Goal: Navigation & Orientation: Find specific page/section

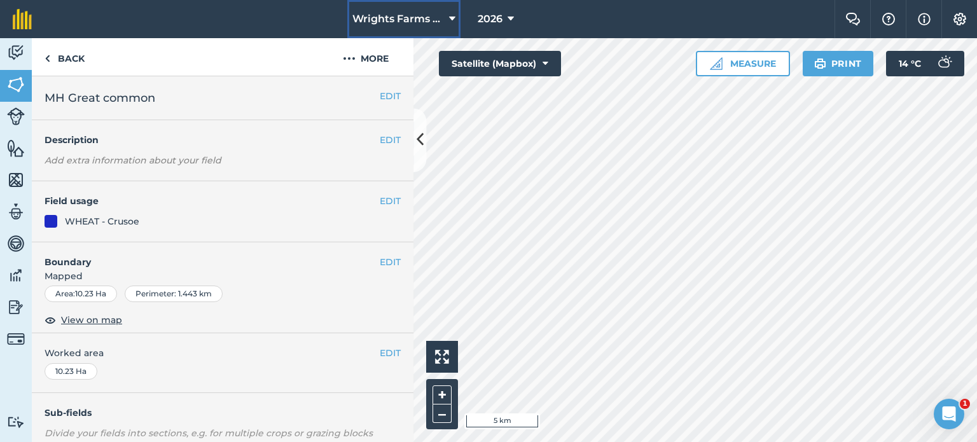
click at [420, 15] on span "Wrights Farms Contracting" at bounding box center [399, 18] width 92 height 15
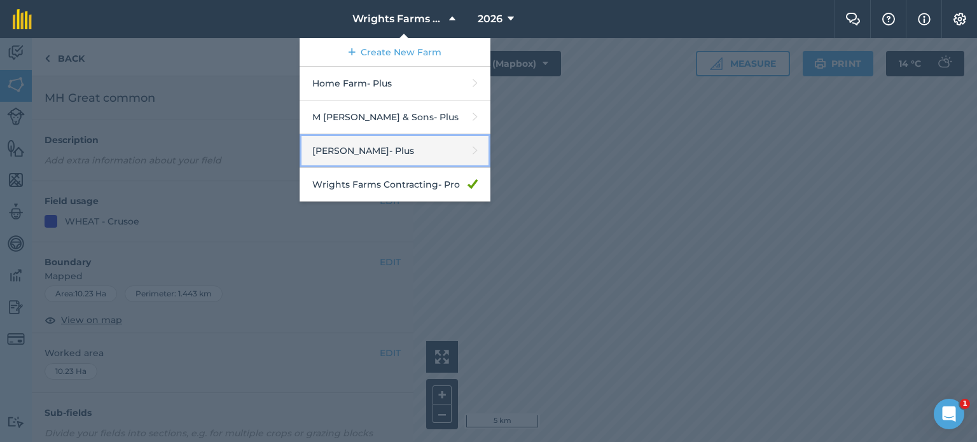
click at [364, 141] on link "[PERSON_NAME] - Plus" at bounding box center [395, 151] width 191 height 34
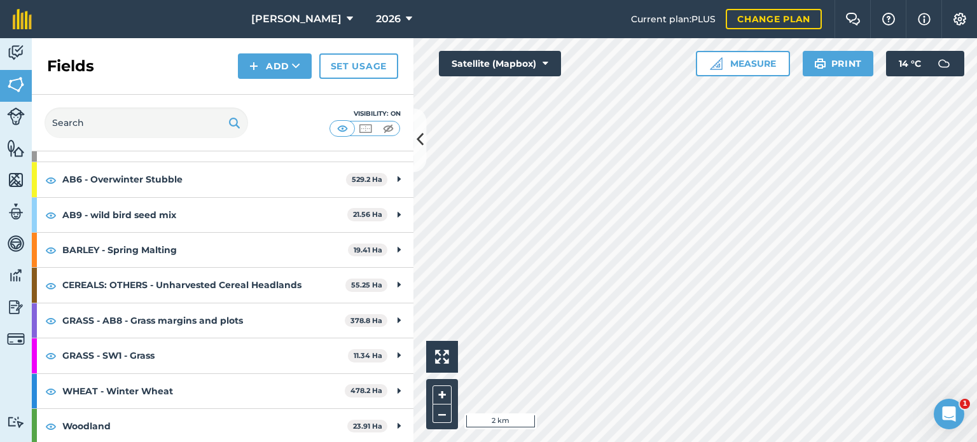
scroll to position [83, 0]
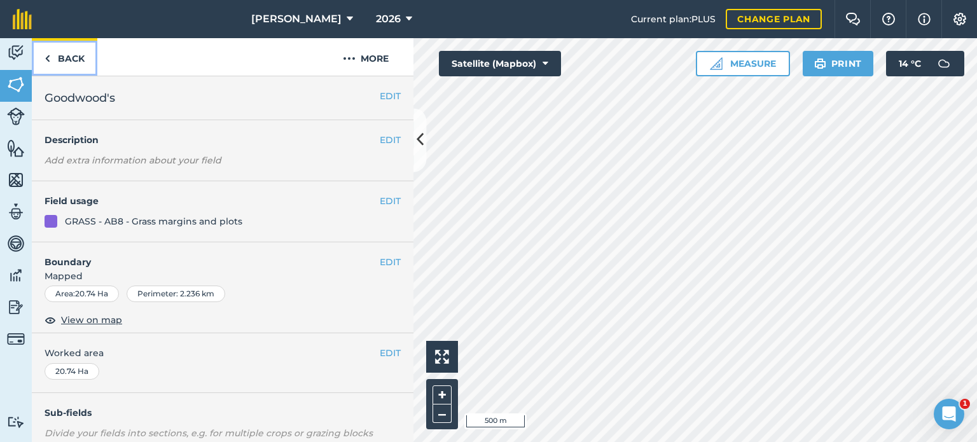
click at [75, 68] on link "Back" at bounding box center [65, 57] width 66 height 38
click at [60, 58] on link "Back" at bounding box center [65, 57] width 66 height 38
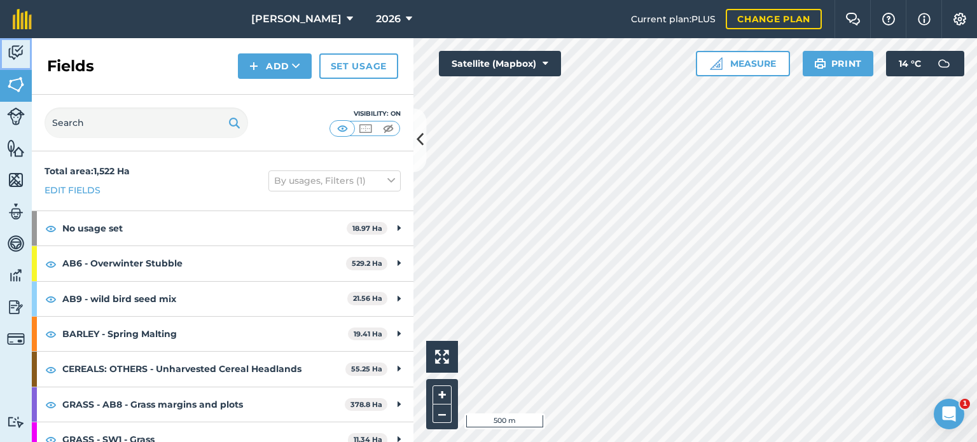
click at [17, 50] on img at bounding box center [16, 52] width 18 height 19
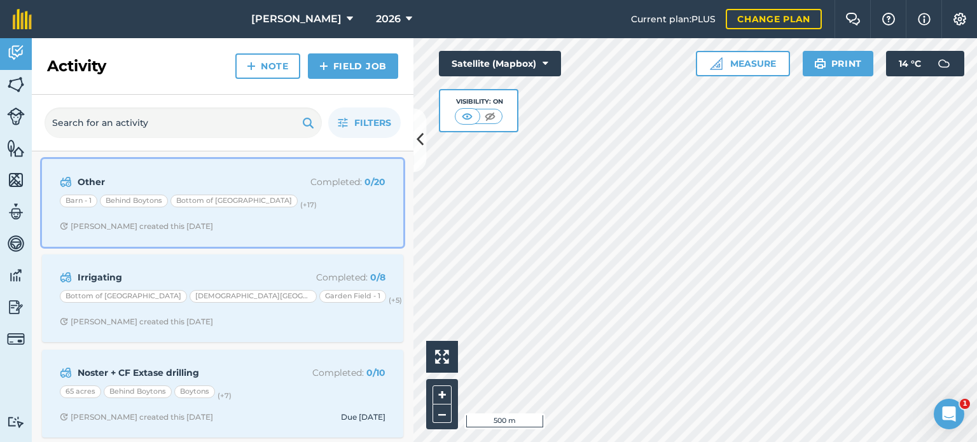
click at [320, 195] on div "Barn - 1 Behind Boytons Bottom of [GEOGRAPHIC_DATA] (+ 17 )" at bounding box center [223, 203] width 326 height 17
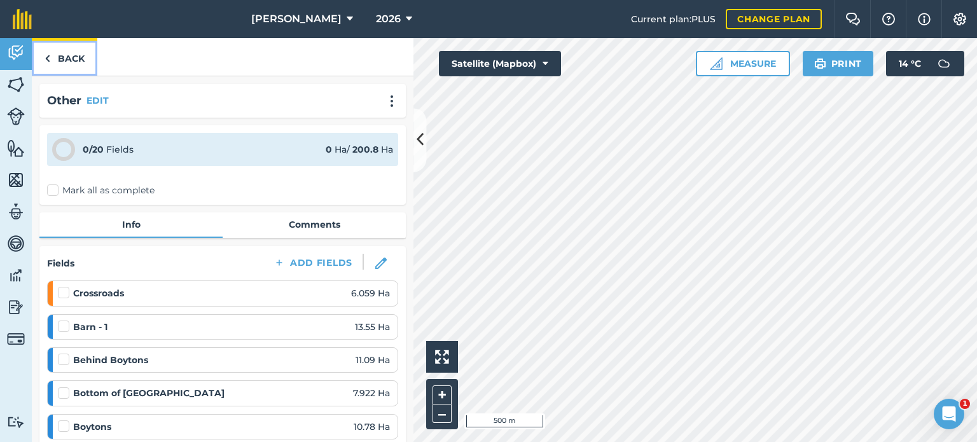
click at [59, 50] on link "Back" at bounding box center [65, 57] width 66 height 38
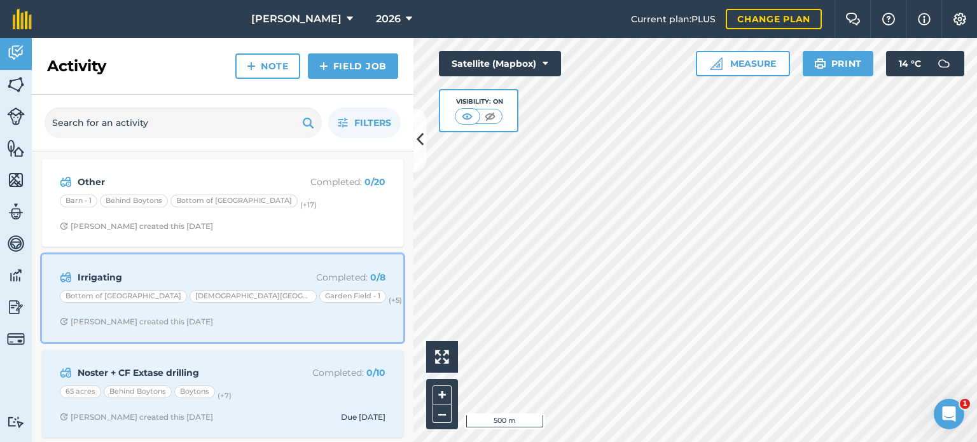
click at [354, 312] on div "Irrigating Completed : 0 / 8 Bottom of [GEOGRAPHIC_DATA] - 1 (+ 5 ) [PERSON_NAM…" at bounding box center [223, 298] width 346 height 73
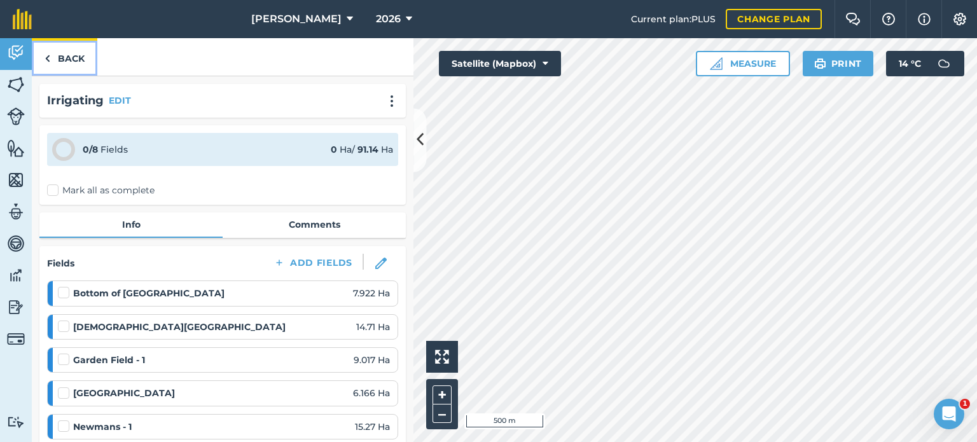
click at [76, 66] on link "Back" at bounding box center [65, 57] width 66 height 38
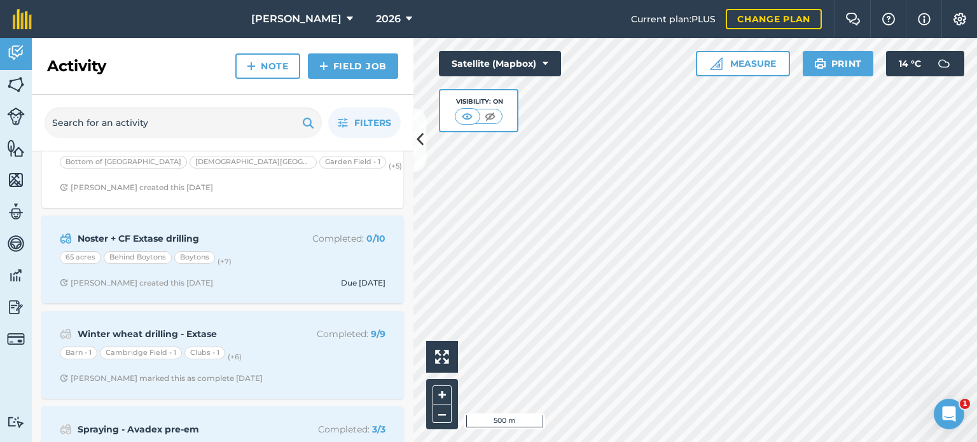
scroll to position [134, 0]
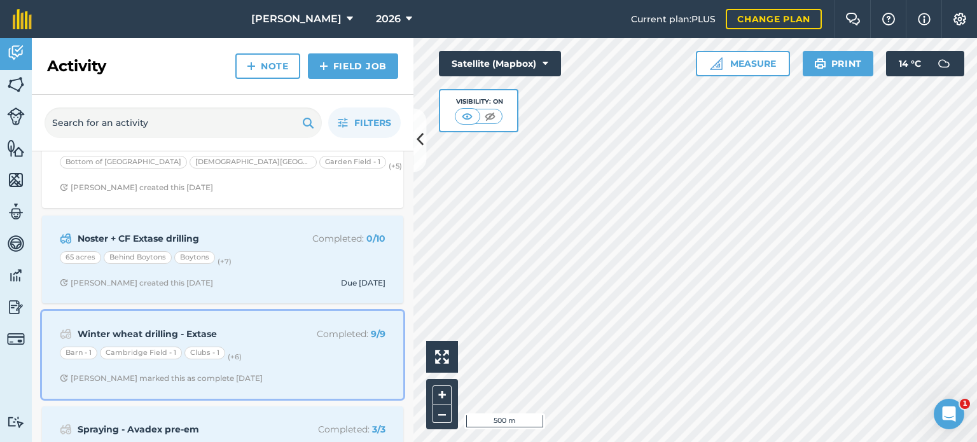
click at [284, 365] on div "Winter wheat drilling - Extase Completed : 9 / 9 Barn - 1 Cambridge Field - 1 C…" at bounding box center [223, 355] width 346 height 73
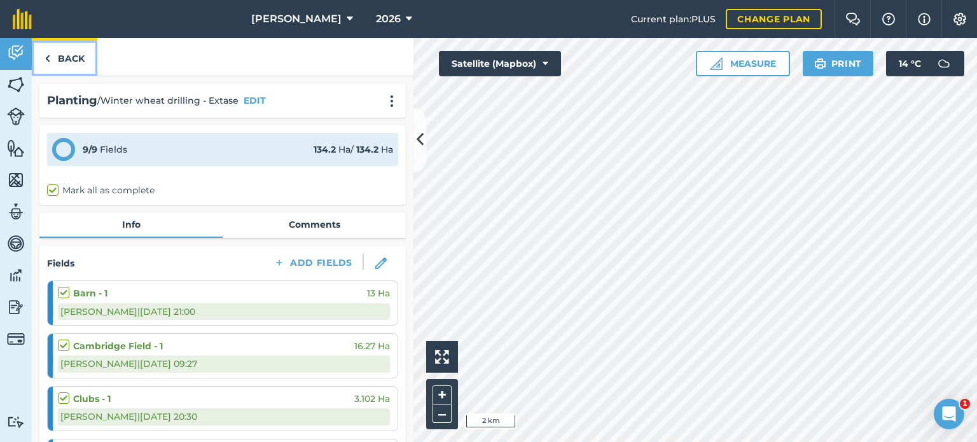
click at [74, 59] on link "Back" at bounding box center [65, 57] width 66 height 38
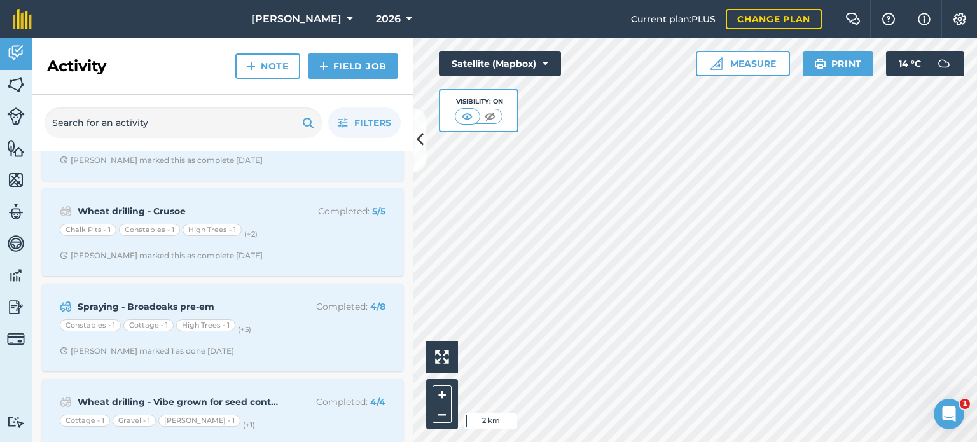
scroll to position [639, 0]
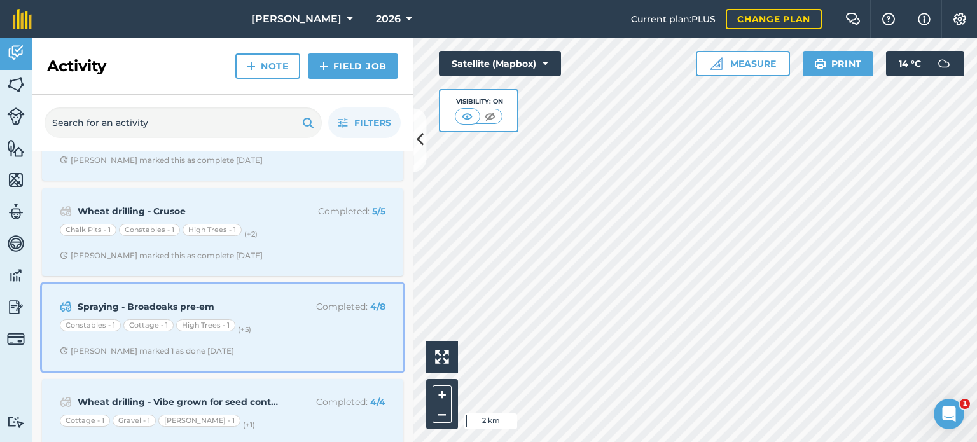
click at [314, 325] on div "Constables - 1 Cottage - 1 High Trees - 1 (+ 5 )" at bounding box center [223, 327] width 326 height 17
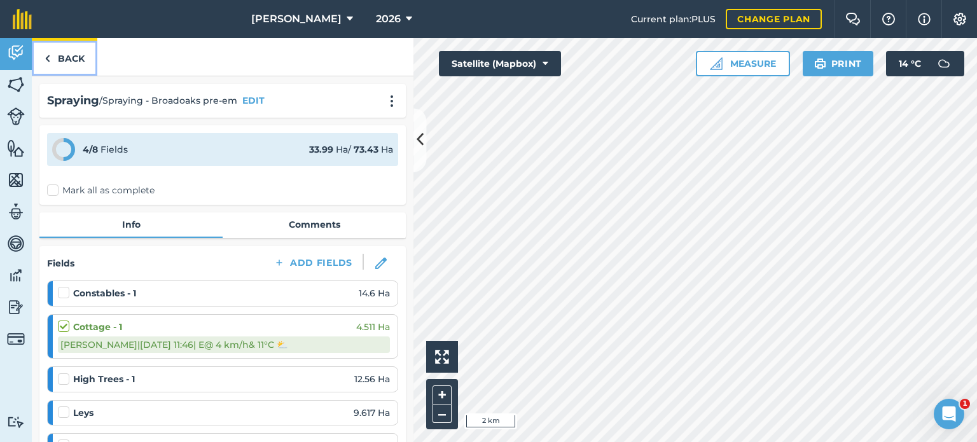
click at [66, 63] on link "Back" at bounding box center [65, 57] width 66 height 38
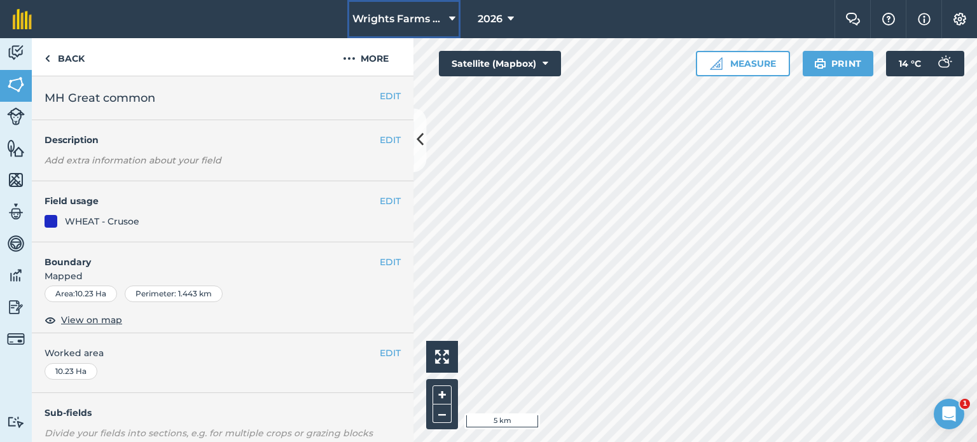
click at [387, 22] on span "Wrights Farms Contracting" at bounding box center [399, 18] width 92 height 15
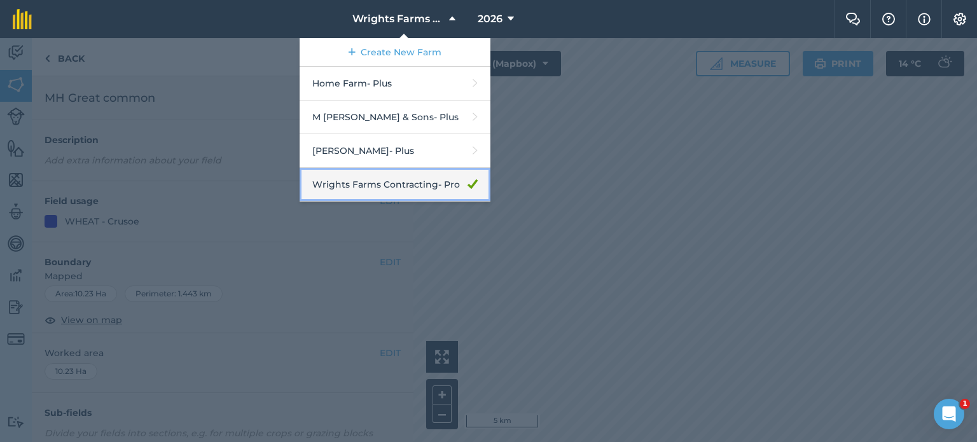
click at [380, 188] on link "Wrights Farms Contracting - Pro" at bounding box center [395, 185] width 191 height 34
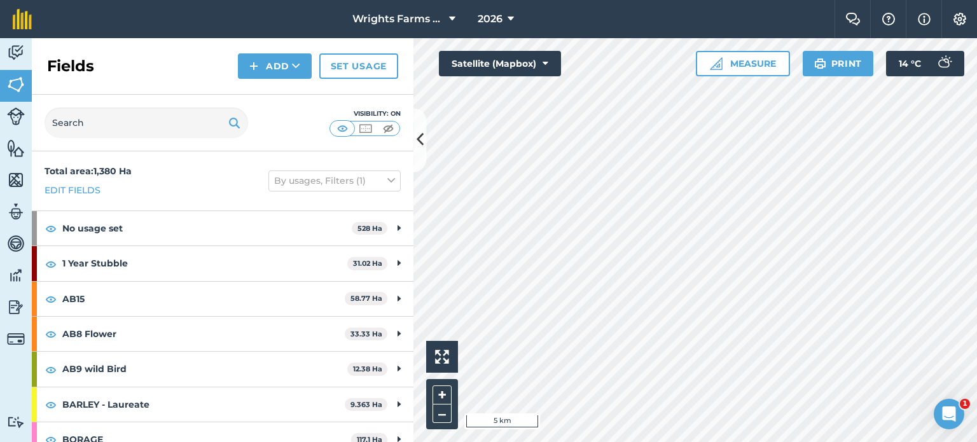
click at [356, 143] on div "Visibility: On" at bounding box center [223, 123] width 382 height 57
